Goal: Information Seeking & Learning: Find contact information

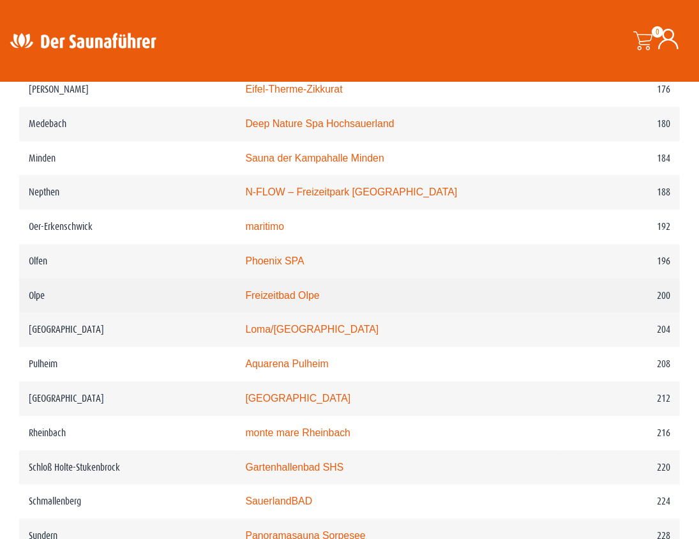
scroll to position [2081, 0]
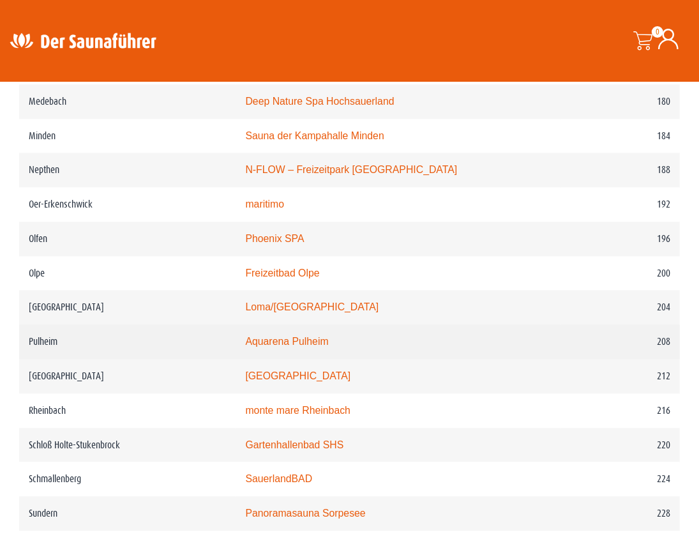
click at [287, 345] on link "Aquarena Pulheim" at bounding box center [286, 341] width 83 height 11
click at [285, 340] on link "Aquarena Pulheim" at bounding box center [286, 341] width 83 height 11
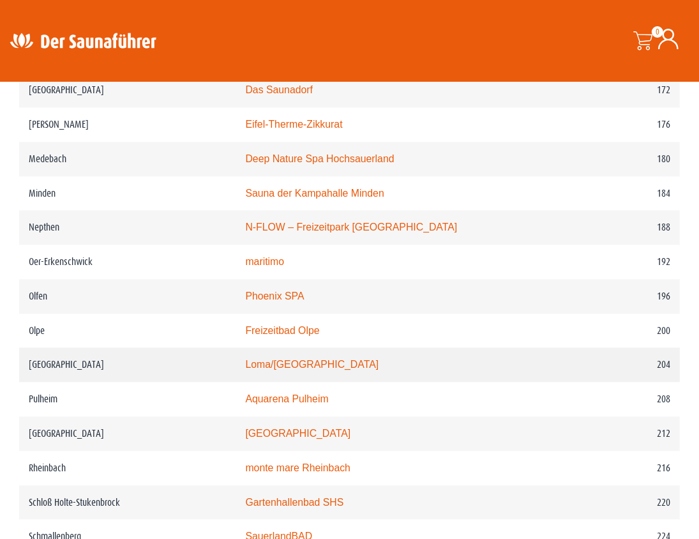
scroll to position [2081, 0]
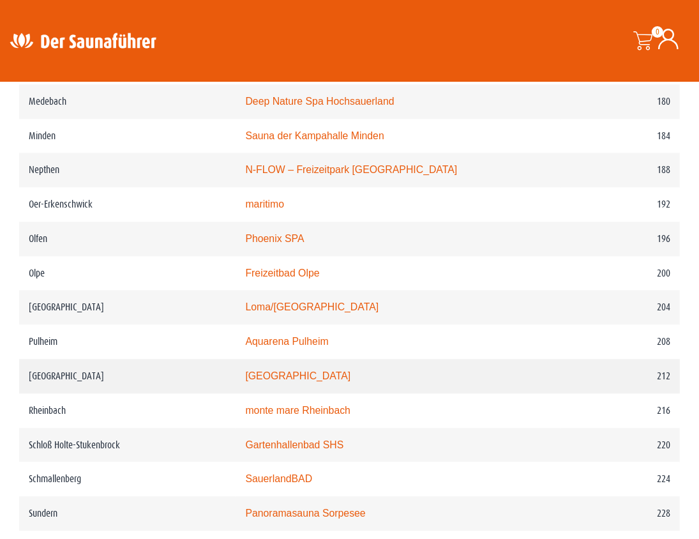
click at [61, 375] on td "[GEOGRAPHIC_DATA]" at bounding box center [127, 376] width 216 height 34
click at [281, 372] on link "monte mare Reichshof" at bounding box center [297, 375] width 105 height 11
click at [282, 375] on link "monte mare Reichshof" at bounding box center [297, 375] width 105 height 11
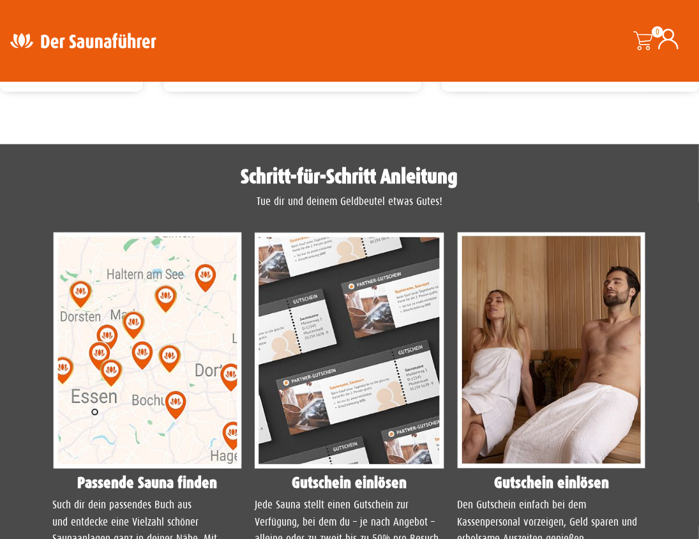
scroll to position [958, 0]
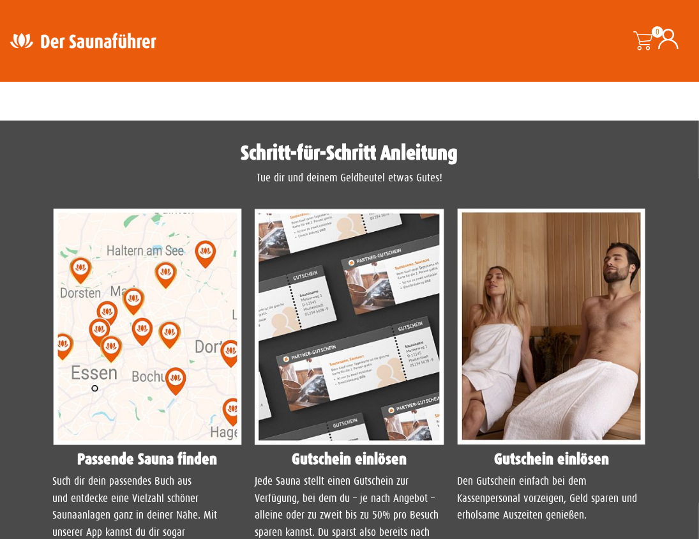
click at [162, 328] on img at bounding box center [148, 327] width 190 height 237
click at [137, 321] on img at bounding box center [148, 327] width 190 height 237
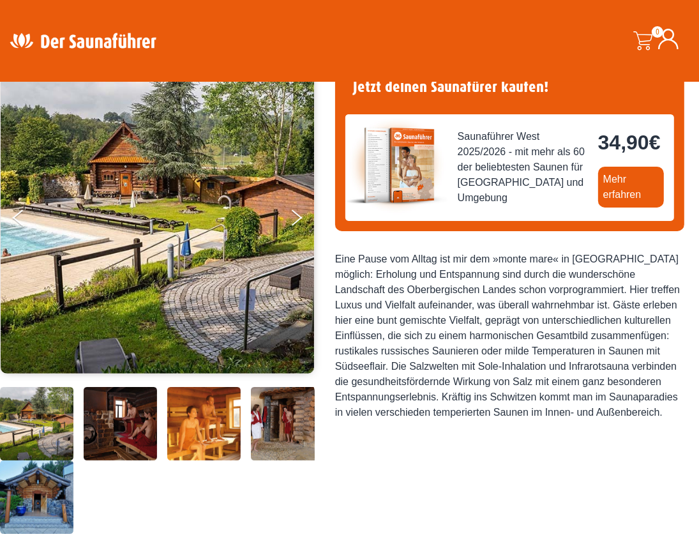
scroll to position [0, 0]
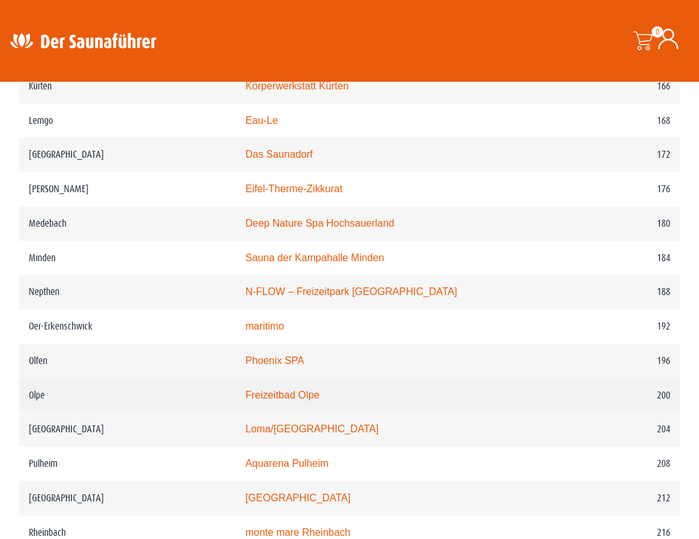
scroll to position [1889, 0]
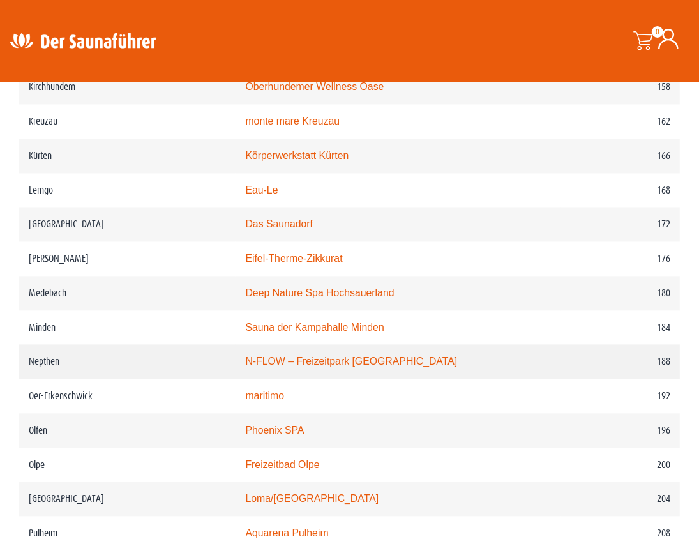
click at [282, 359] on link "N-FLOW – Freizeitpark Netphen" at bounding box center [351, 361] width 212 height 11
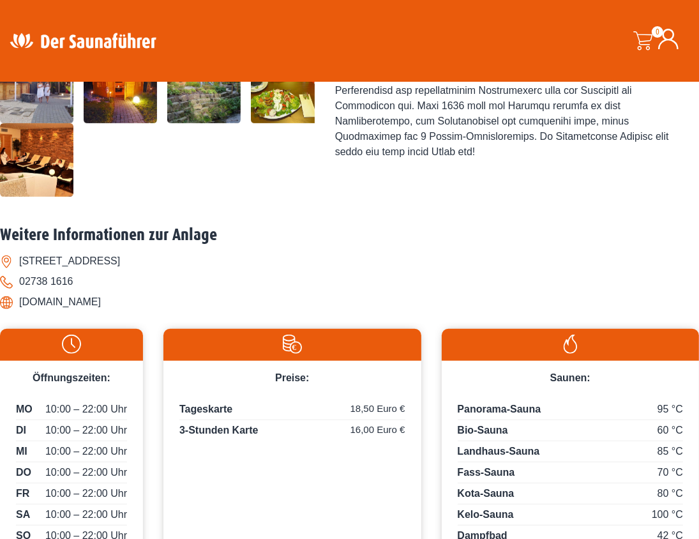
scroll to position [383, 0]
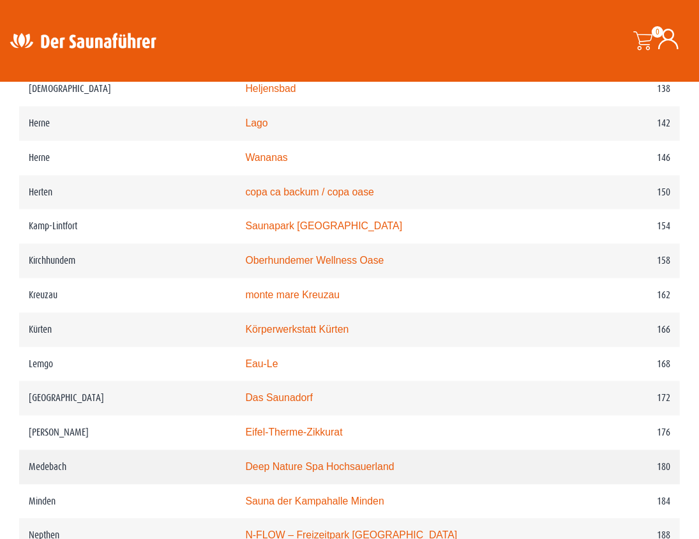
scroll to position [1634, 0]
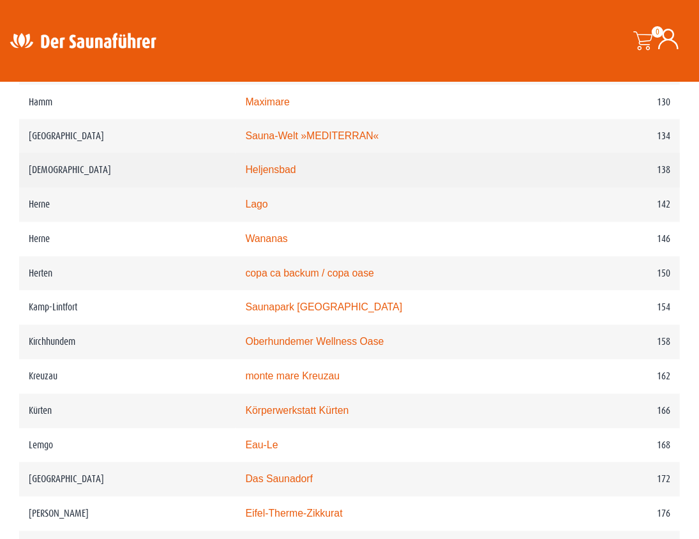
click at [56, 170] on td "[DEMOGRAPHIC_DATA]" at bounding box center [127, 170] width 216 height 34
click at [273, 167] on link "Heljensbad" at bounding box center [270, 170] width 50 height 11
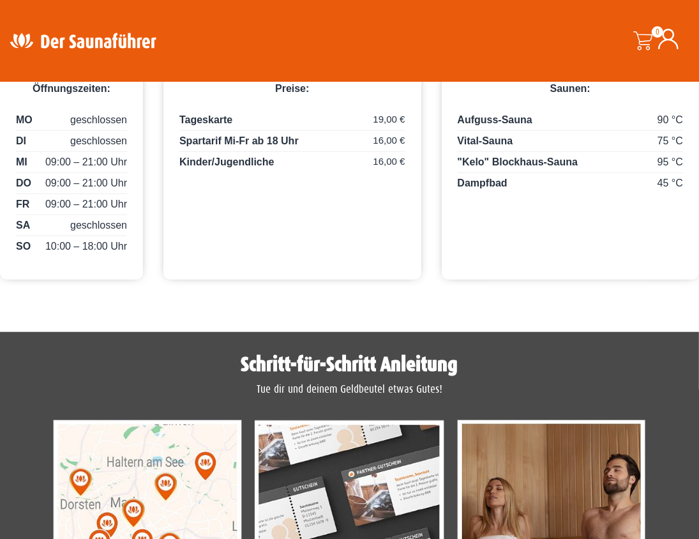
scroll to position [639, 0]
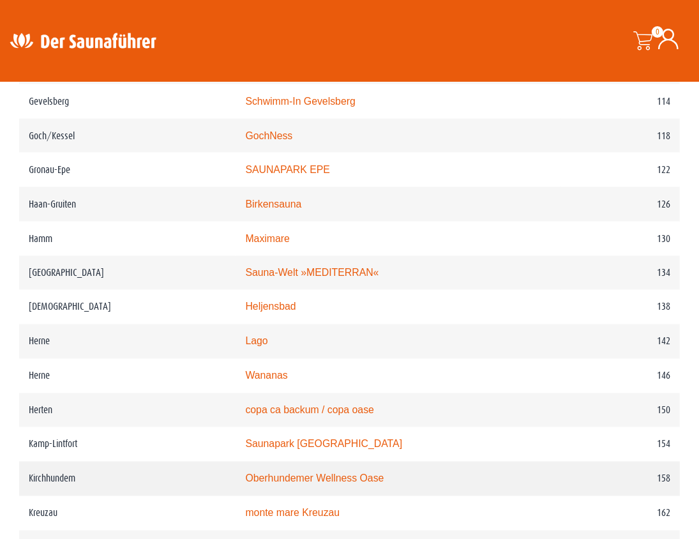
scroll to position [1379, 0]
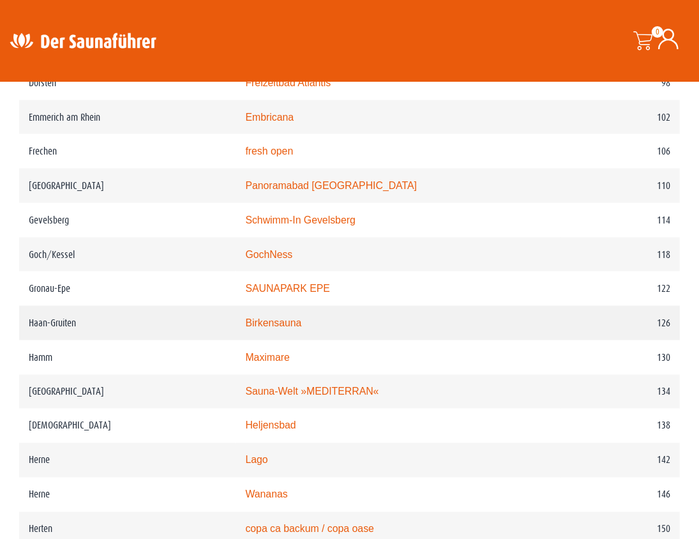
click at [286, 323] on link "Birkensauna" at bounding box center [273, 322] width 56 height 11
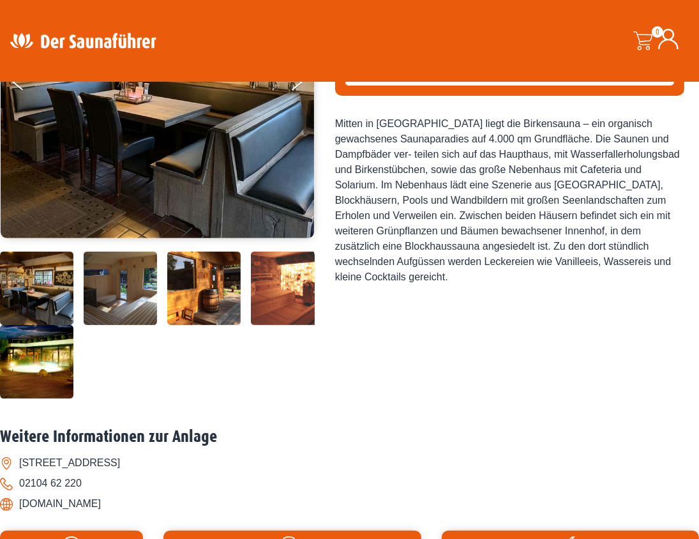
scroll to position [64, 0]
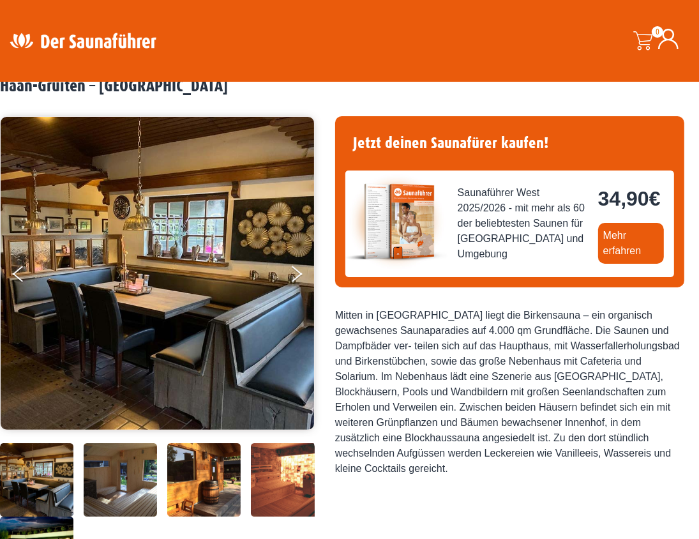
click at [40, 473] on img at bounding box center [36, 479] width 73 height 73
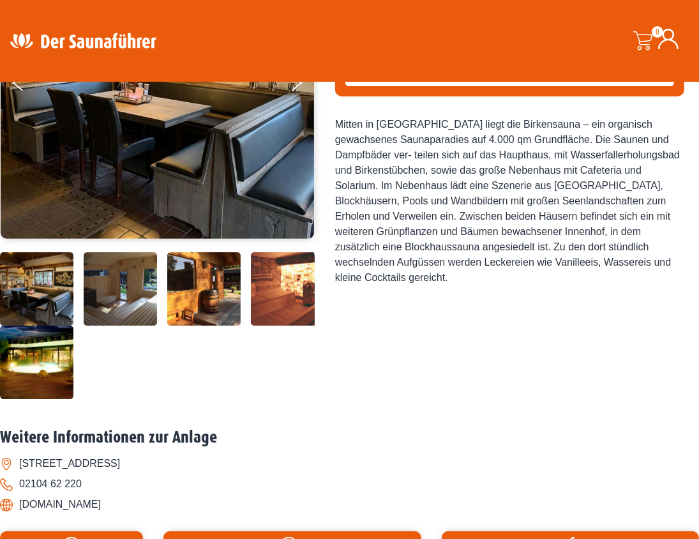
scroll to position [255, 0]
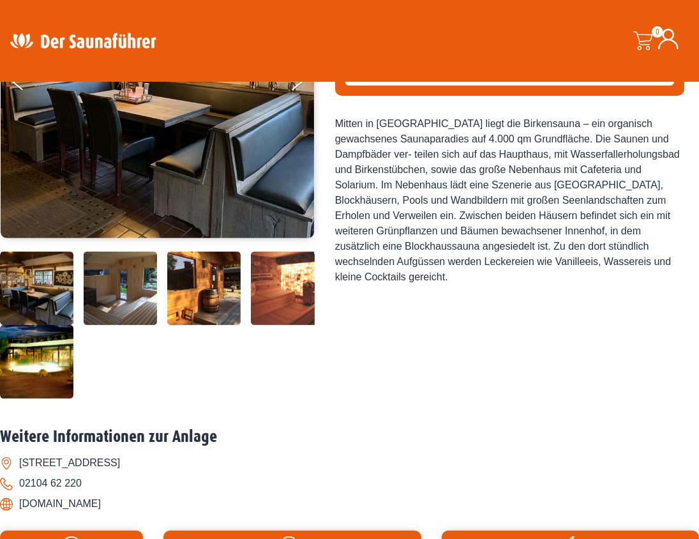
click at [105, 288] on img at bounding box center [120, 288] width 73 height 73
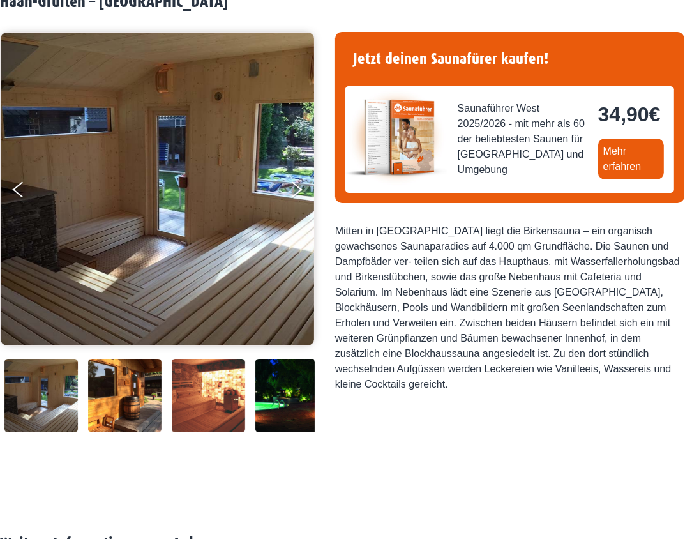
scroll to position [0, 0]
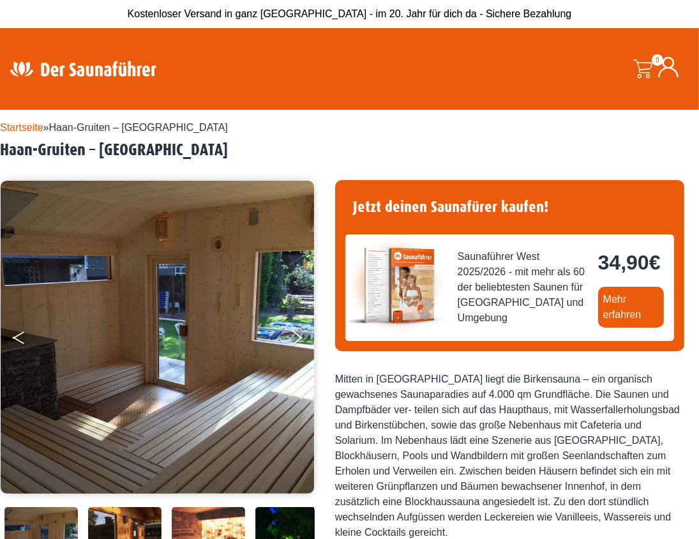
click at [15, 338] on icon "Previous" at bounding box center [17, 340] width 11 height 8
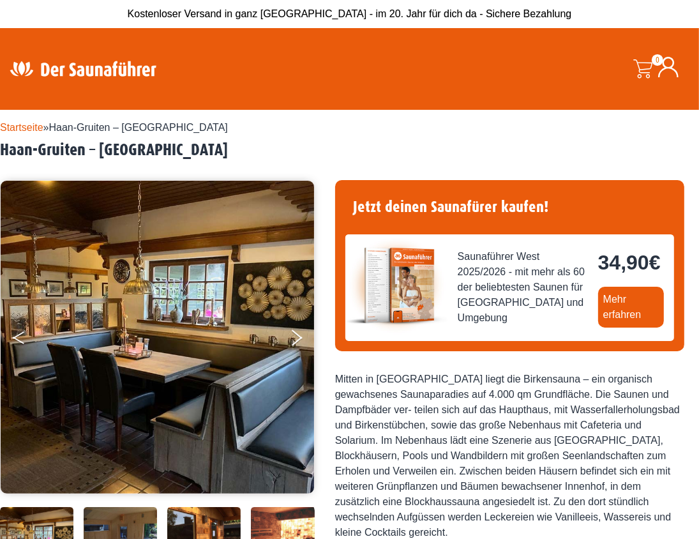
click at [15, 338] on icon "Previous" at bounding box center [17, 340] width 11 height 8
click at [289, 334] on img at bounding box center [158, 337] width 314 height 313
click at [294, 335] on button "Next" at bounding box center [305, 340] width 32 height 32
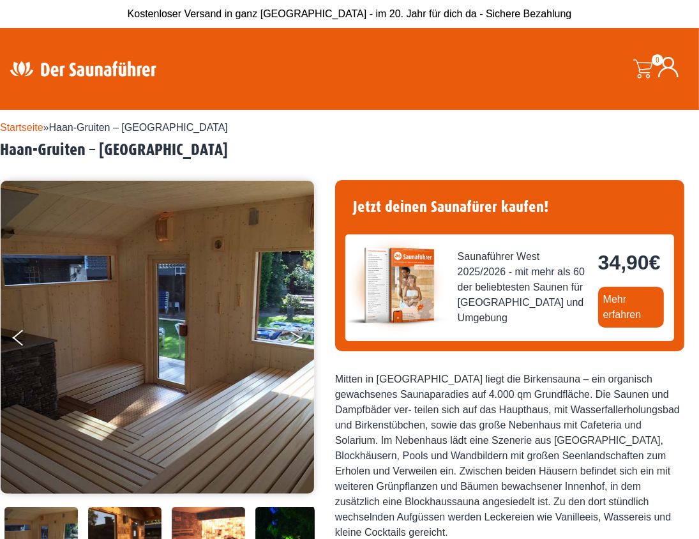
click at [294, 335] on button "Next" at bounding box center [305, 340] width 32 height 32
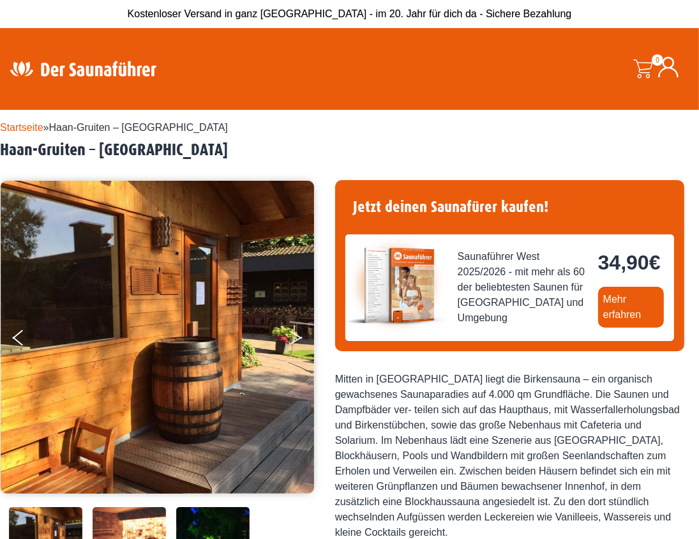
click at [294, 335] on button "Next" at bounding box center [305, 340] width 32 height 32
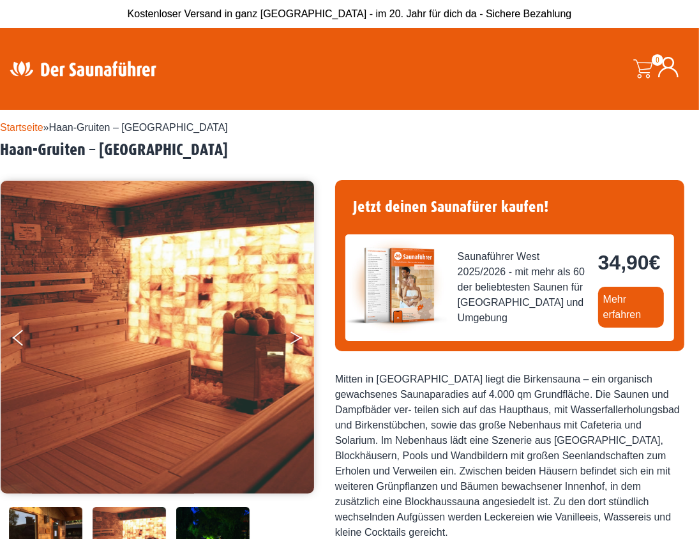
click at [291, 333] on button "Next" at bounding box center [305, 340] width 32 height 32
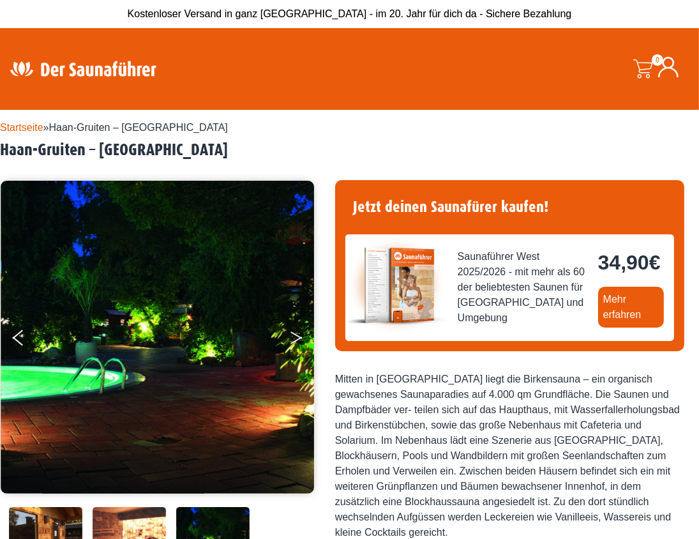
click at [291, 333] on button "Next" at bounding box center [305, 340] width 32 height 32
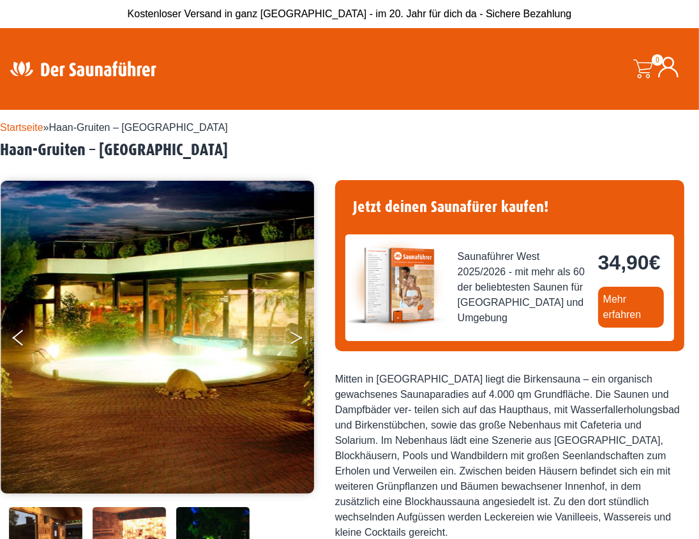
click at [291, 333] on button "Next" at bounding box center [305, 340] width 32 height 32
click at [296, 336] on button "Next" at bounding box center [305, 340] width 32 height 32
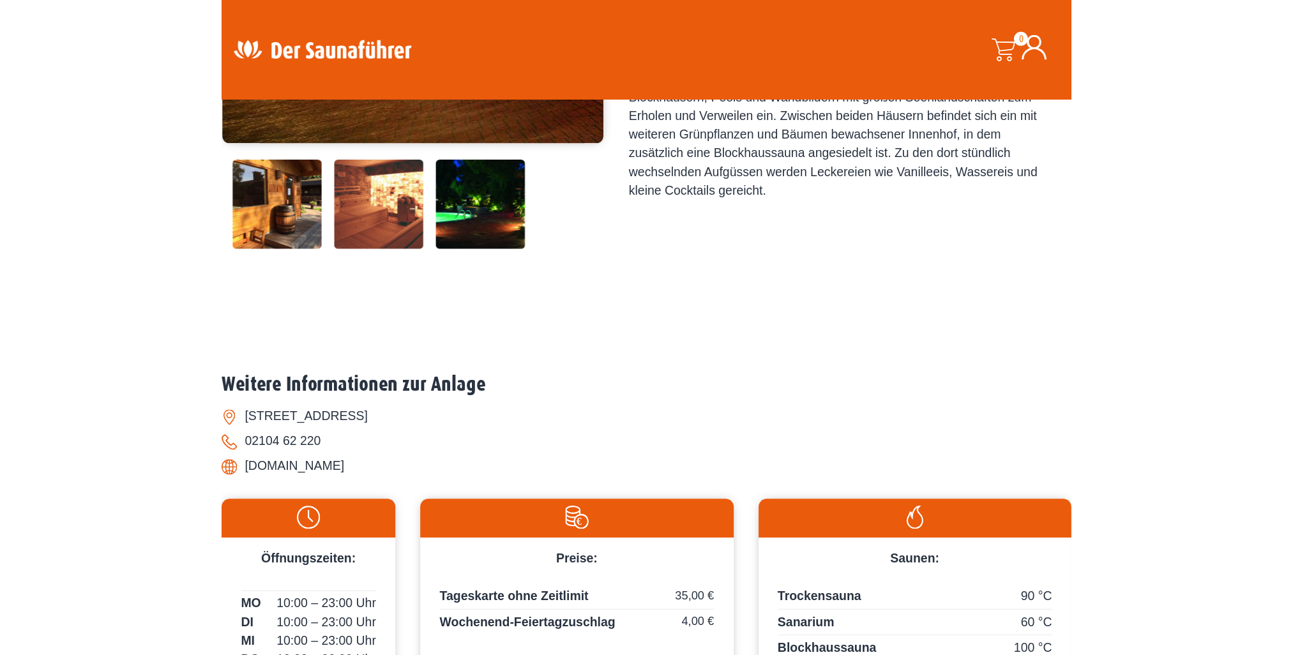
scroll to position [383, 0]
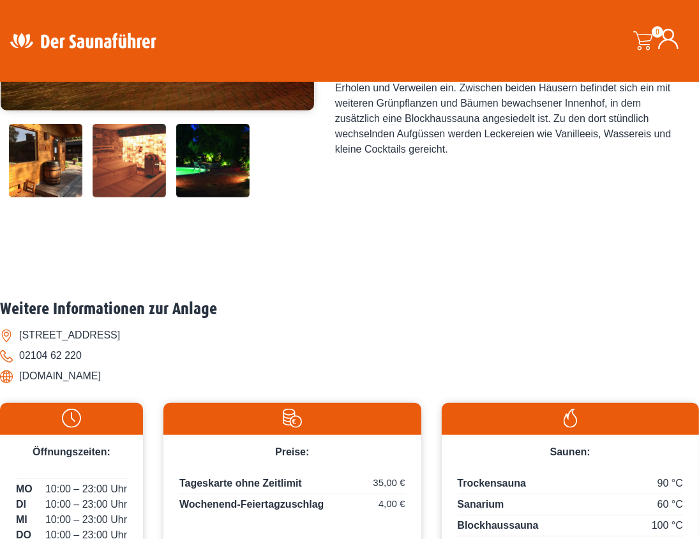
click at [26, 374] on li "[DOMAIN_NAME]" at bounding box center [349, 376] width 699 height 20
drag, startPoint x: 18, startPoint y: 376, endPoint x: 119, endPoint y: 377, distance: 100.9
click at [119, 377] on li "[DOMAIN_NAME]" at bounding box center [349, 376] width 699 height 20
copy li "[DOMAIN_NAME]"
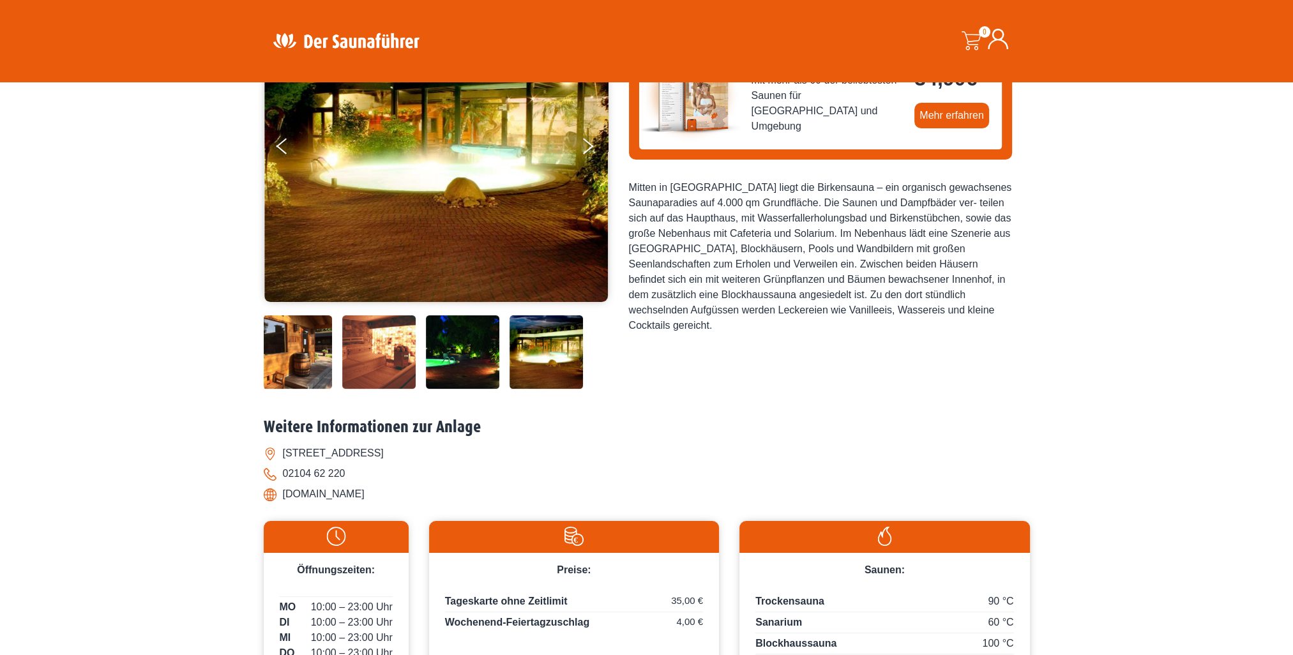
scroll to position [0, 0]
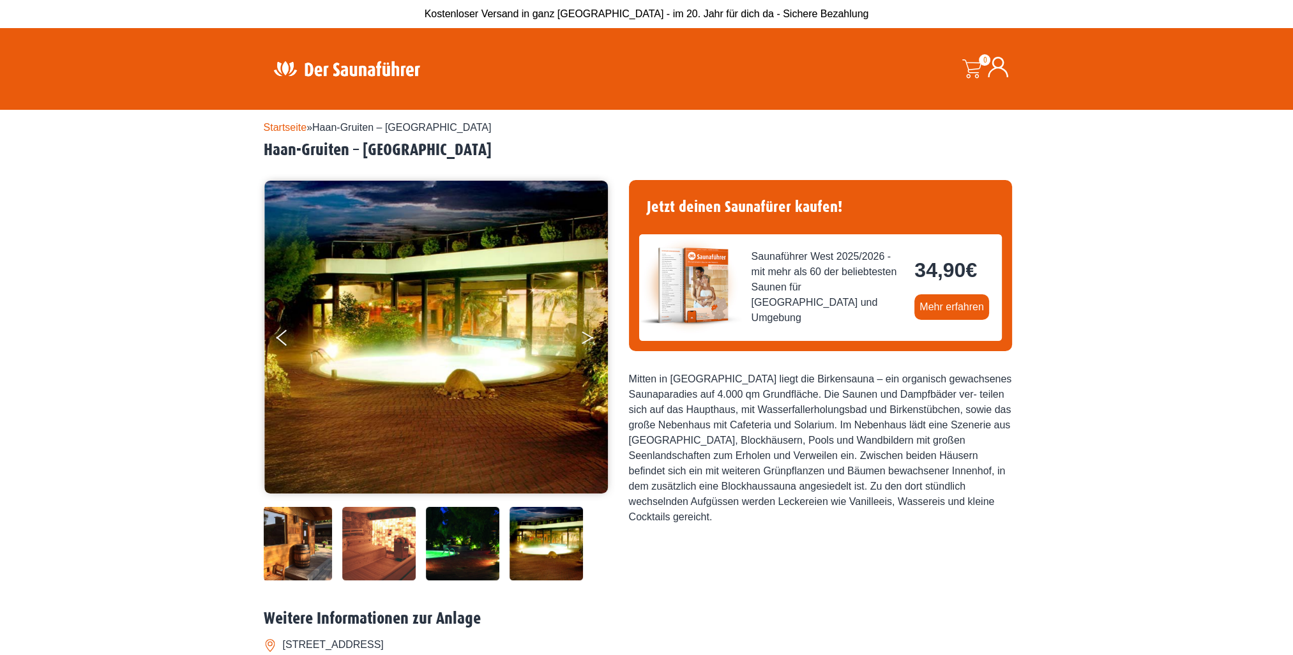
click at [584, 335] on button "Next" at bounding box center [596, 340] width 32 height 32
click at [584, 338] on button "Next" at bounding box center [596, 340] width 32 height 32
click at [584, 336] on button "Next" at bounding box center [596, 340] width 32 height 32
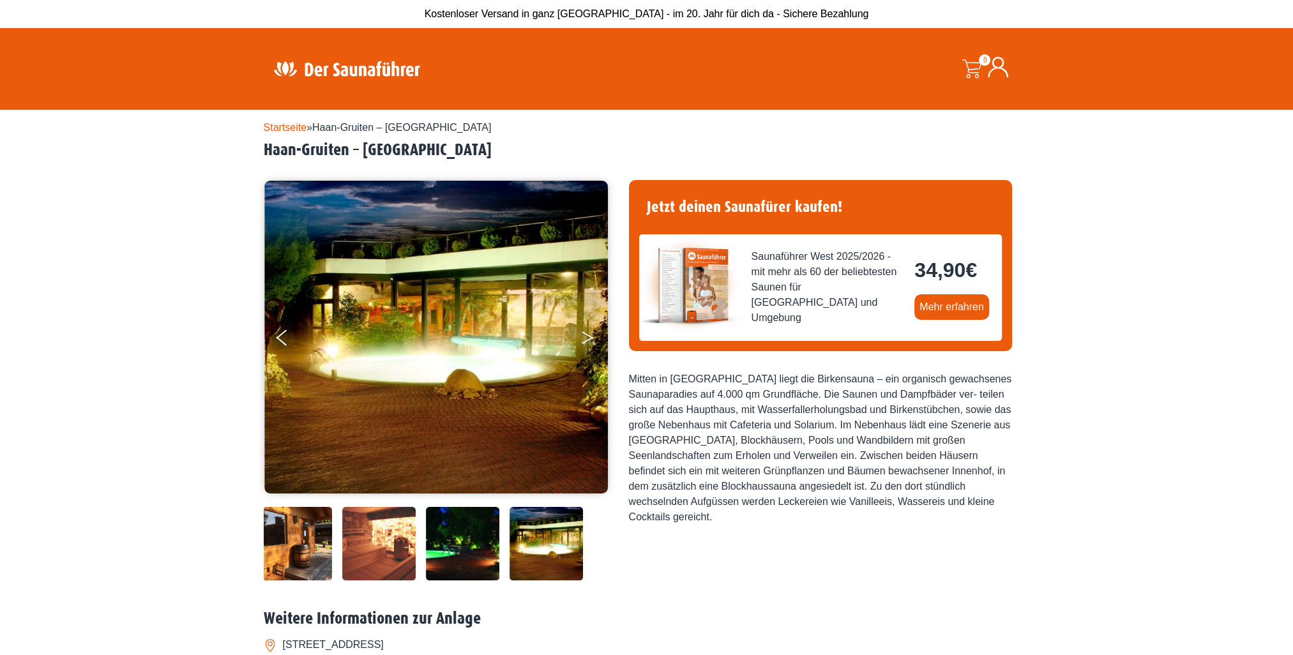
click at [584, 336] on button "Next" at bounding box center [596, 340] width 32 height 32
click at [590, 333] on button "Next" at bounding box center [596, 340] width 32 height 32
click at [283, 333] on button "Previous" at bounding box center [292, 340] width 32 height 32
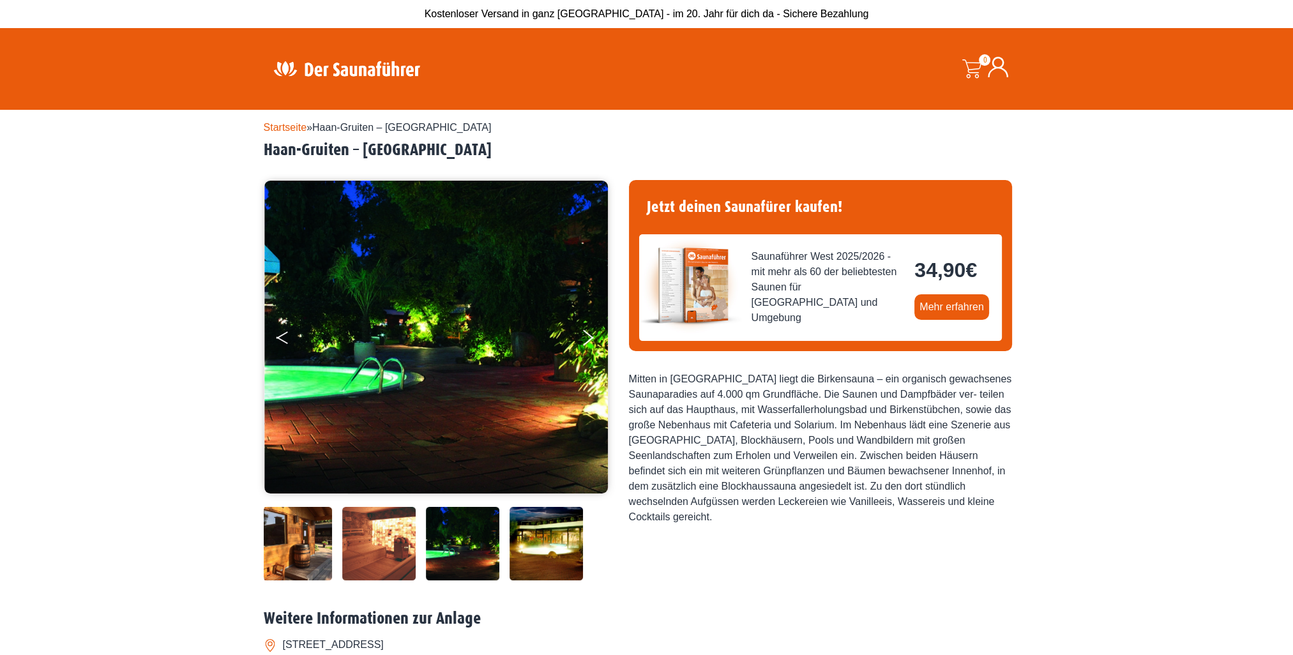
click at [283, 333] on button "Previous" at bounding box center [292, 340] width 32 height 32
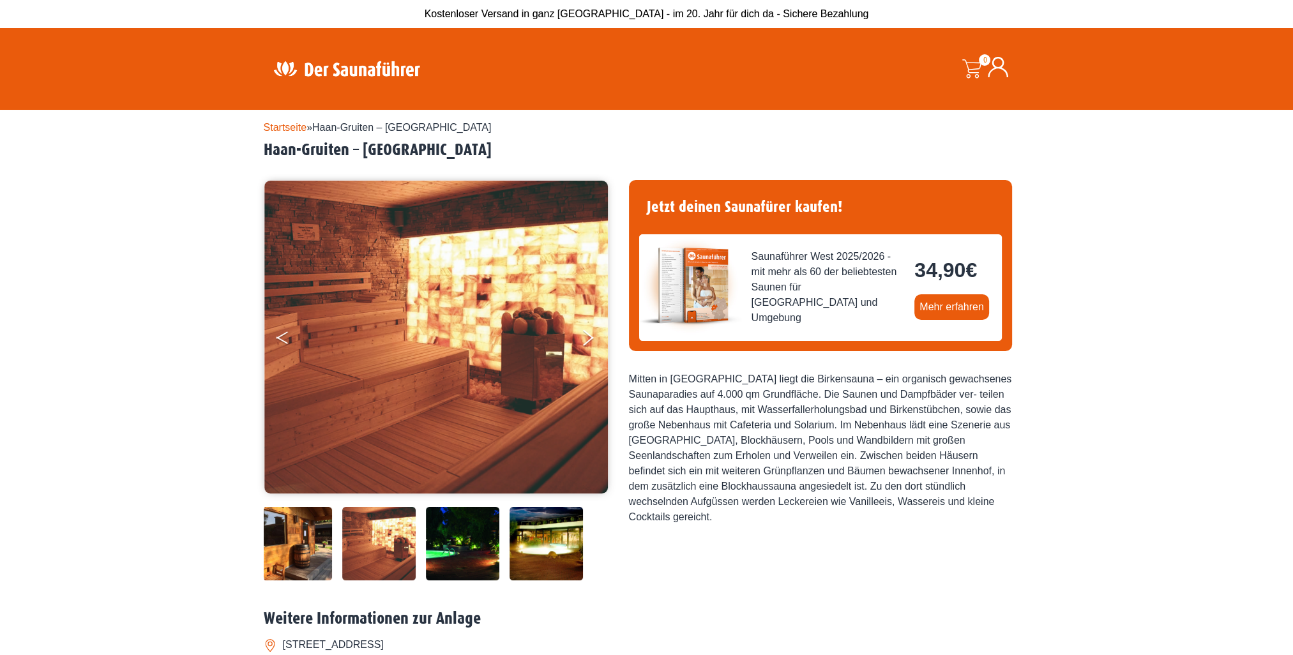
click at [283, 333] on button "Previous" at bounding box center [292, 340] width 32 height 32
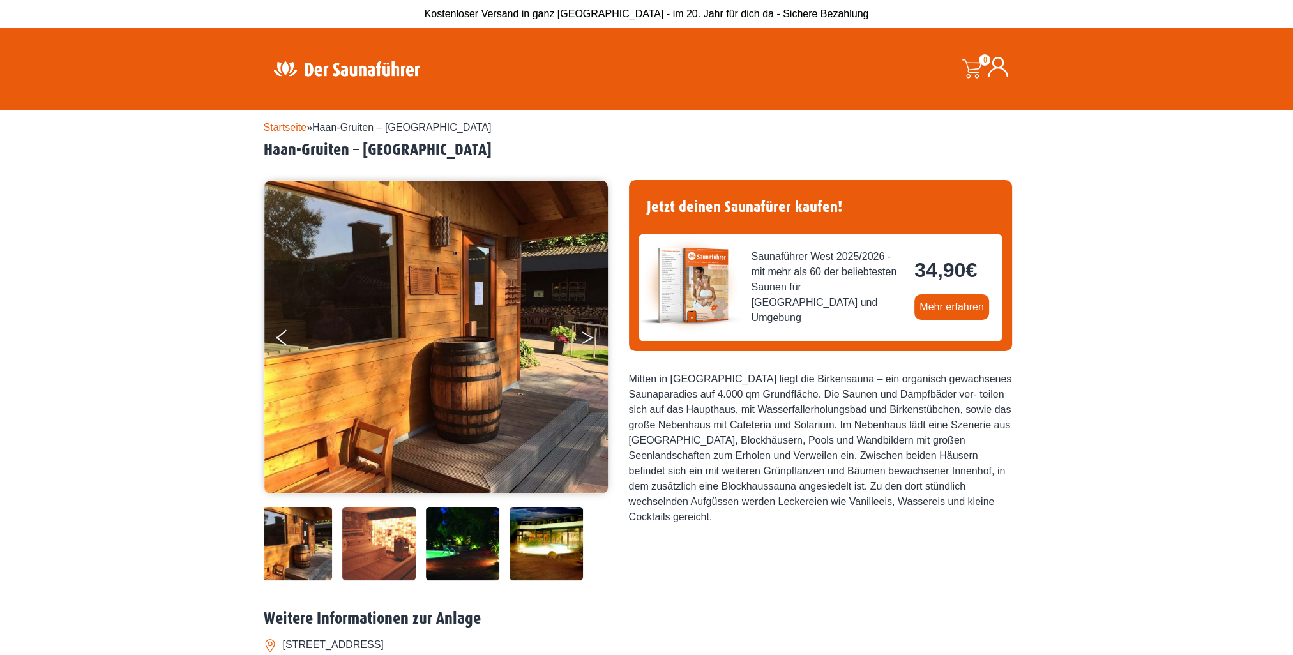
click at [580, 338] on button "Next" at bounding box center [596, 340] width 32 height 32
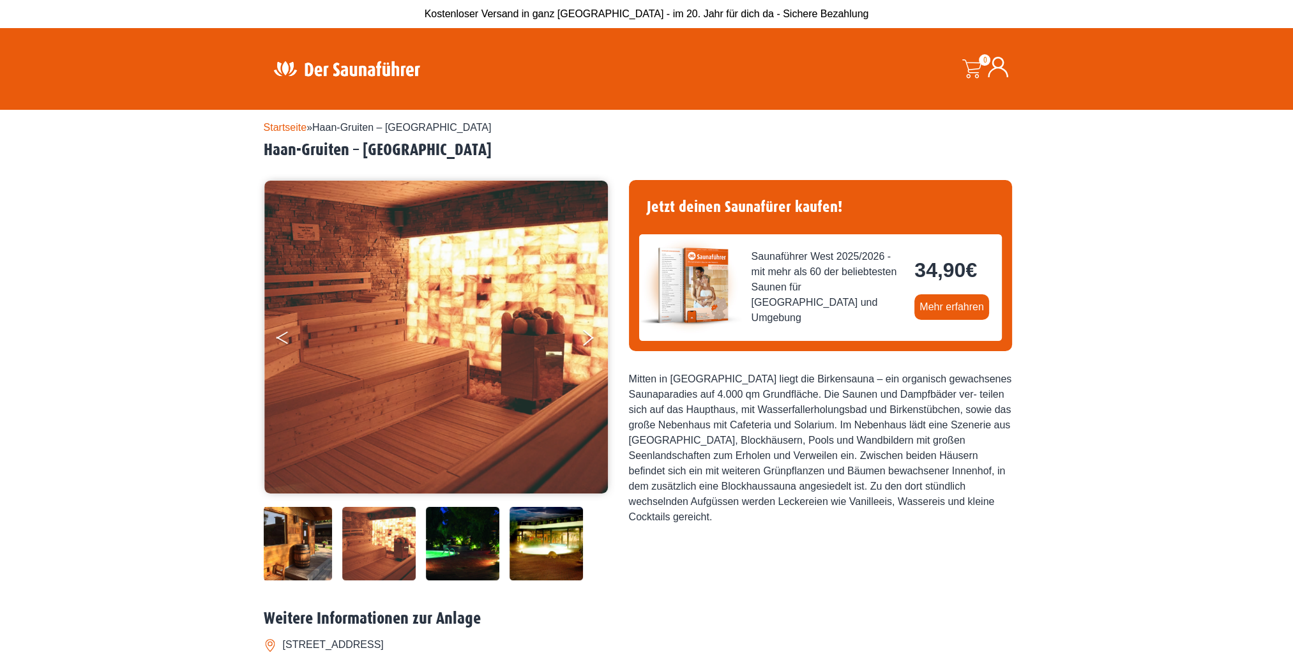
click at [283, 338] on button "Previous" at bounding box center [292, 340] width 32 height 32
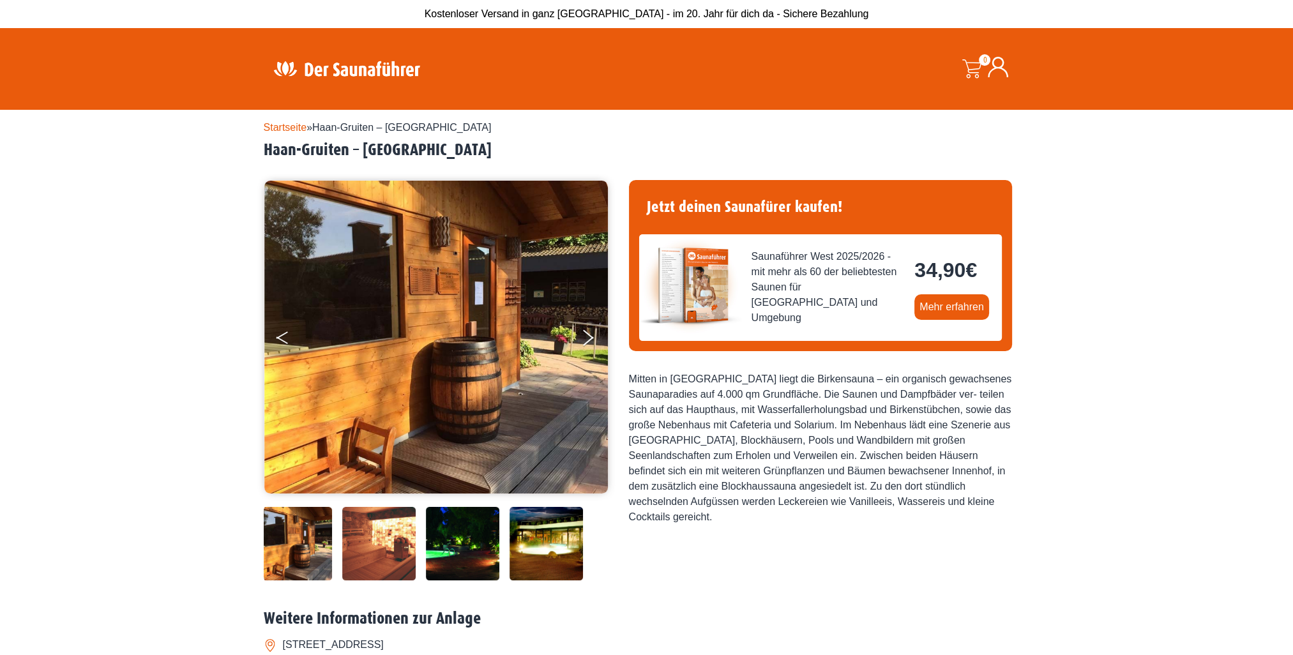
click at [283, 338] on button "Previous" at bounding box center [292, 340] width 32 height 32
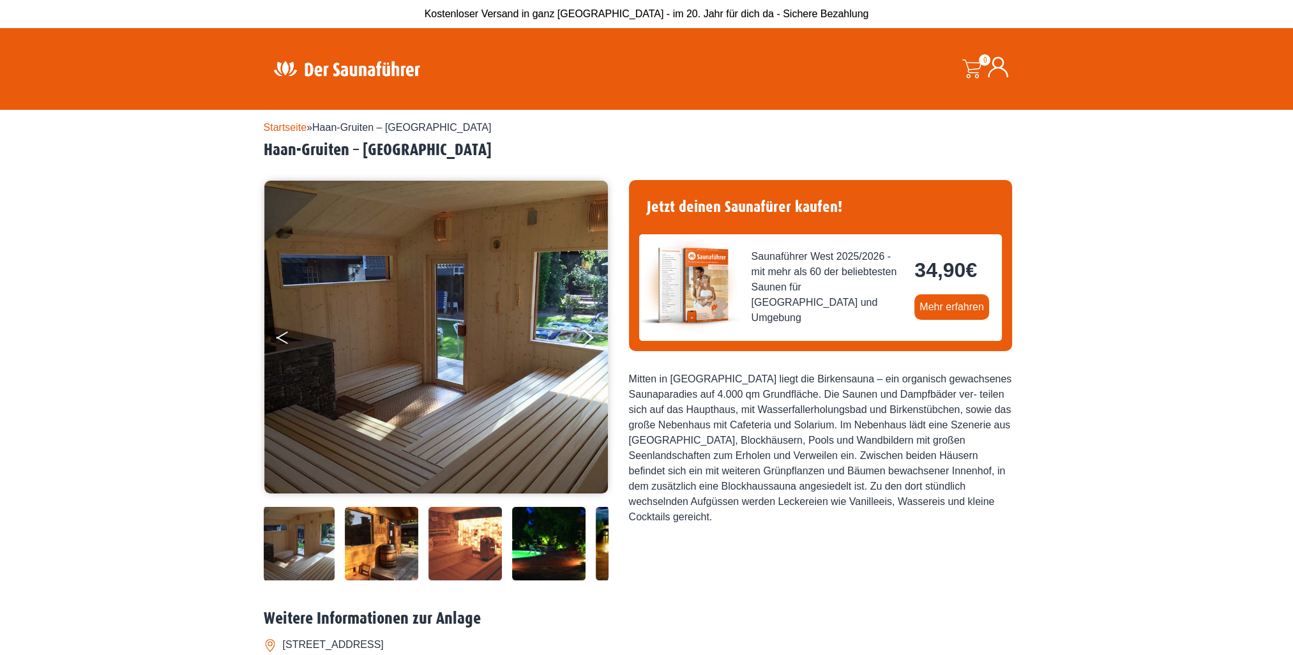
click at [283, 338] on button "Previous" at bounding box center [292, 340] width 32 height 32
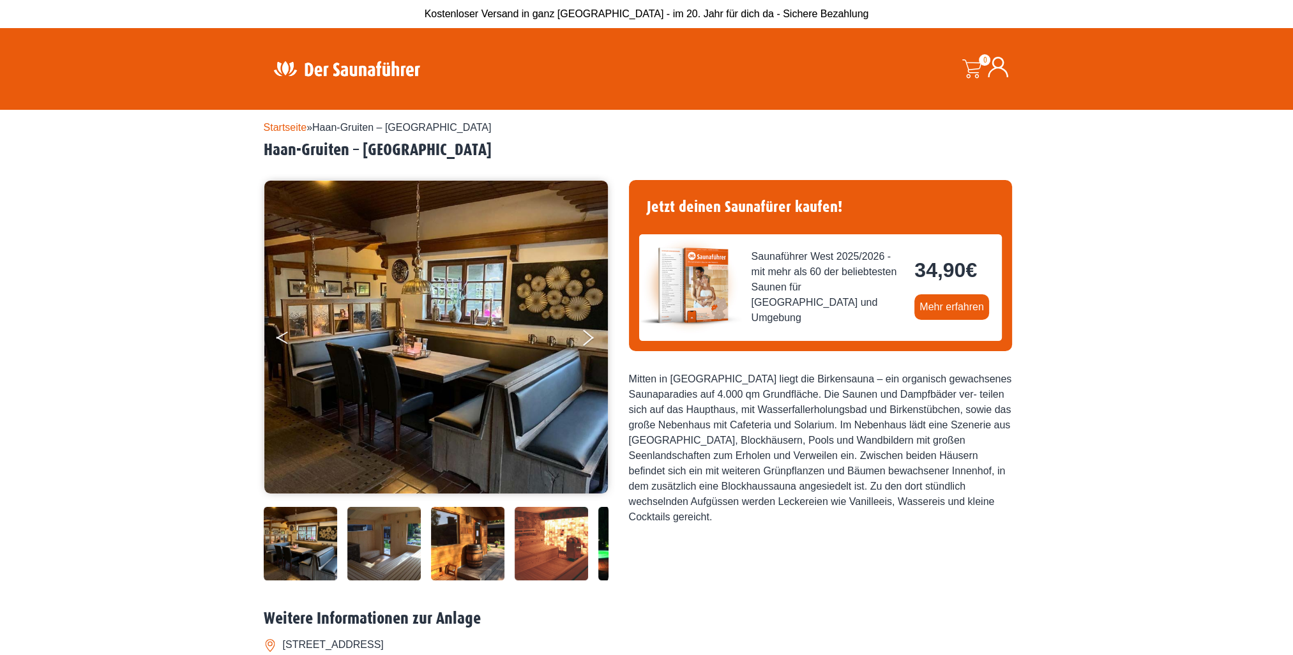
click at [283, 338] on button "Previous" at bounding box center [292, 340] width 32 height 32
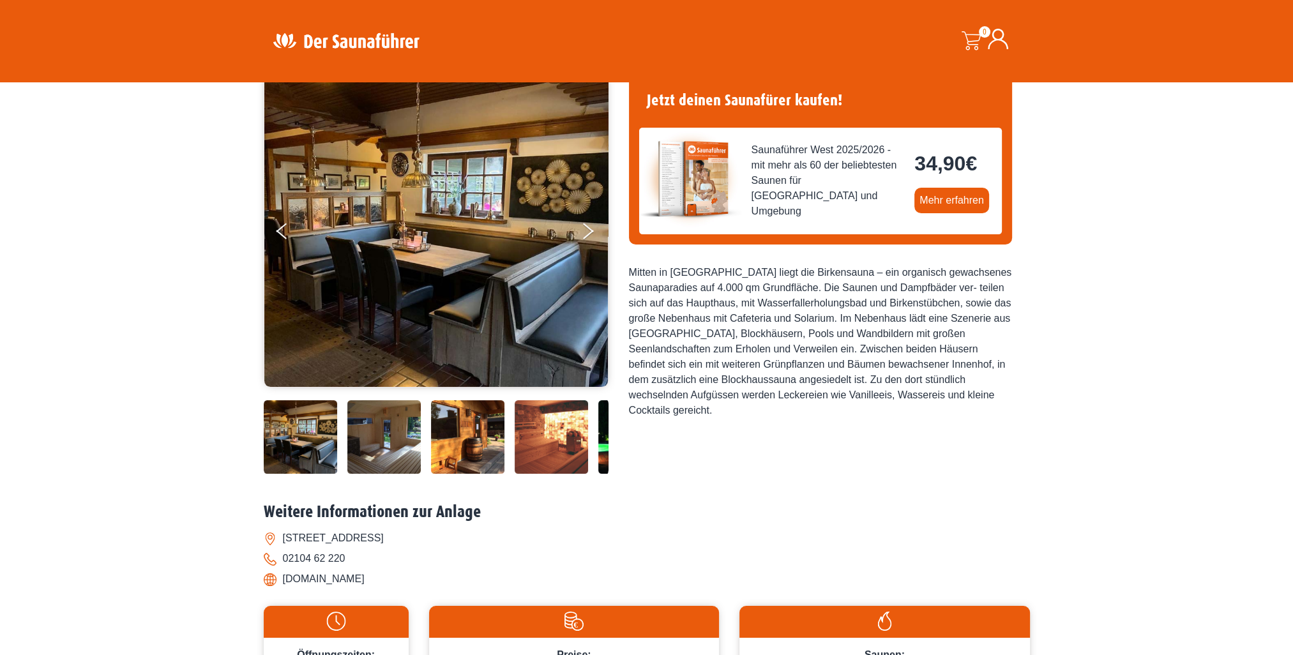
scroll to position [31, 0]
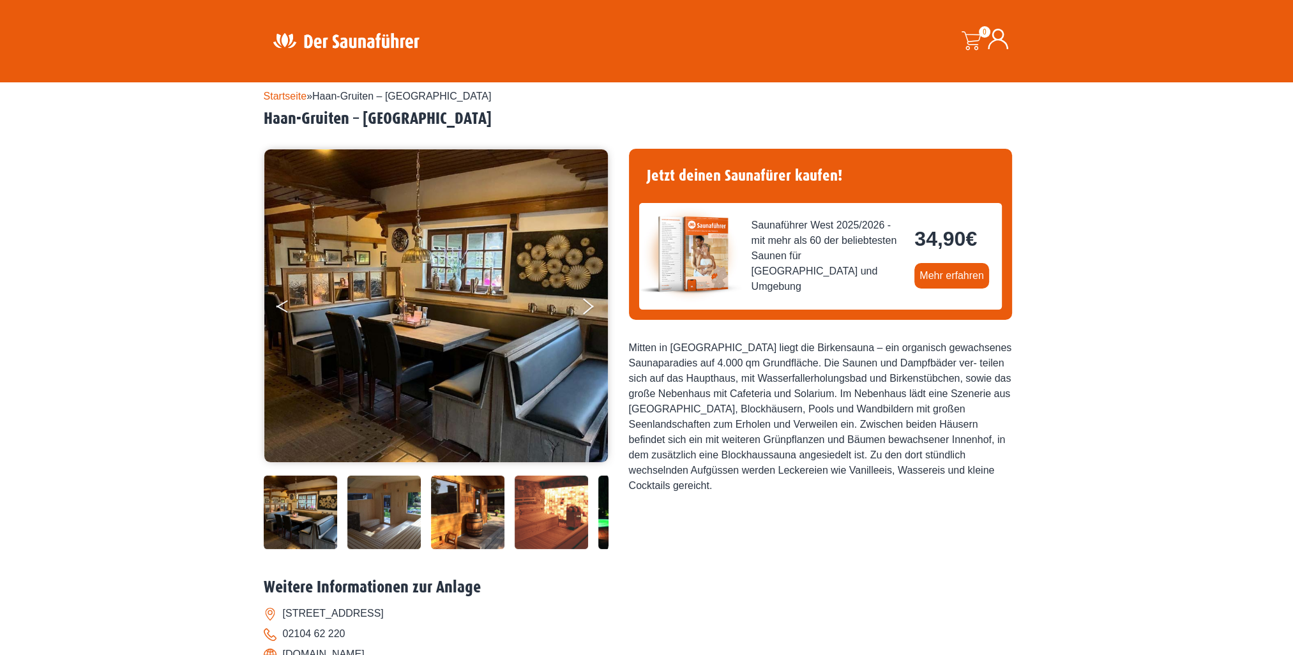
click at [285, 304] on button "Previous" at bounding box center [292, 309] width 32 height 32
click at [283, 305] on button "Previous" at bounding box center [292, 309] width 32 height 32
click at [586, 301] on icon "Next" at bounding box center [587, 304] width 11 height 8
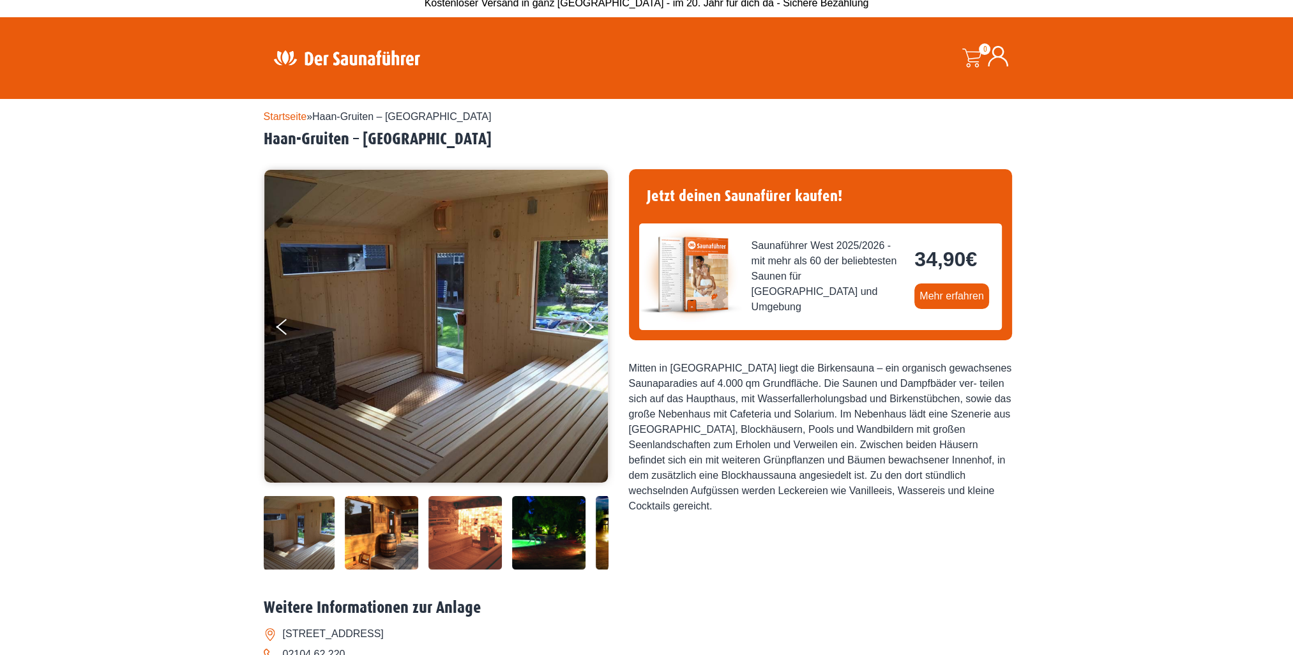
scroll to position [0, 0]
